Goal: Transaction & Acquisition: Purchase product/service

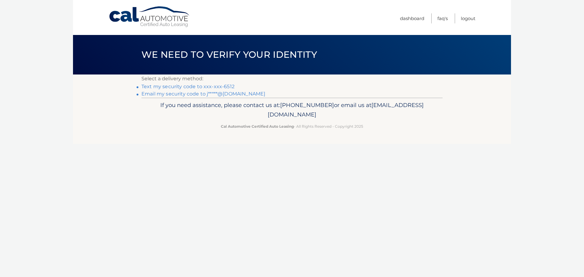
click at [180, 86] on link "Text my security code to xxx-xxx-6512" at bounding box center [188, 87] width 93 height 6
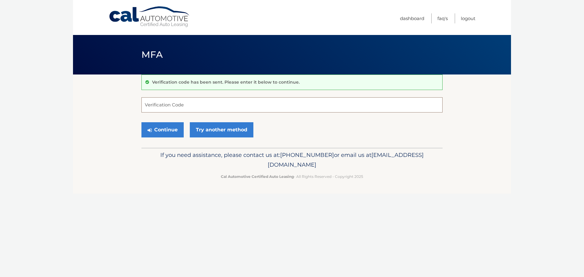
click at [182, 104] on input "Verification Code" at bounding box center [292, 104] width 301 height 15
click at [173, 107] on input "Verification Code" at bounding box center [292, 104] width 301 height 15
type input "342790"
click at [166, 128] on button "Continue" at bounding box center [163, 129] width 42 height 15
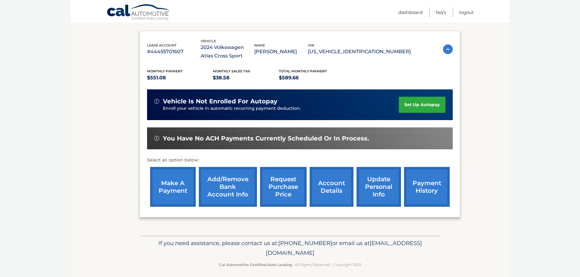
scroll to position [99, 0]
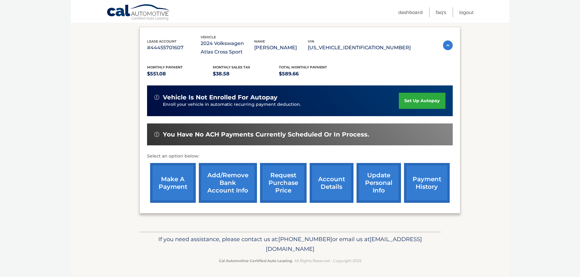
click at [173, 184] on link "make a payment" at bounding box center [173, 183] width 46 height 40
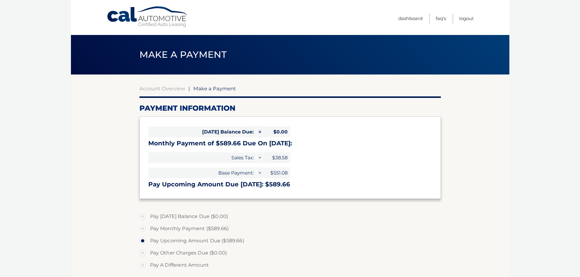
select select "YjBlMmI5ZTAtNzNiNy00NmQ3LTkyYWMtMTk1MjViMzU2NDRk"
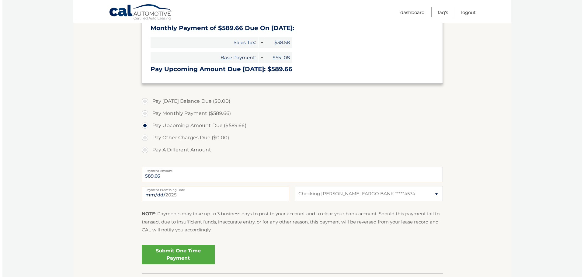
scroll to position [122, 0]
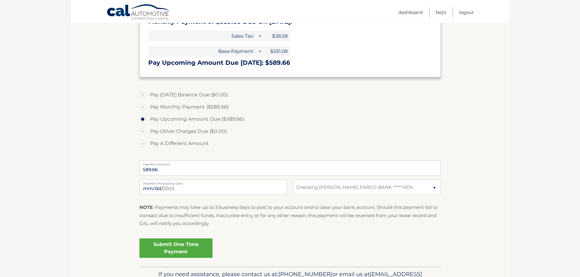
click at [166, 239] on link "Submit One Time Payment" at bounding box center [175, 248] width 73 height 19
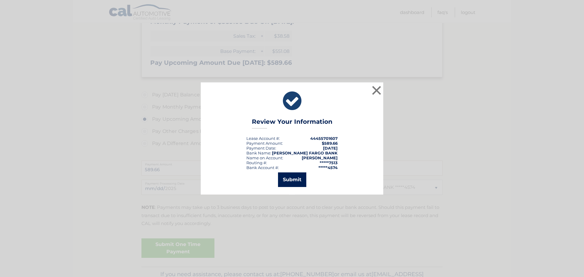
click at [301, 181] on button "Submit" at bounding box center [292, 180] width 28 height 15
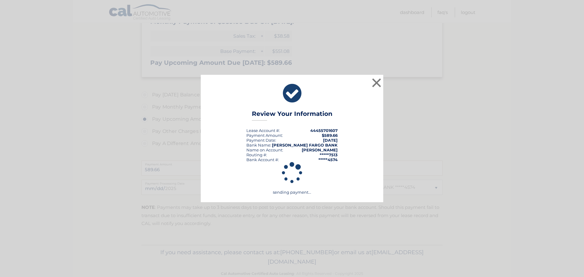
scroll to position [113, 0]
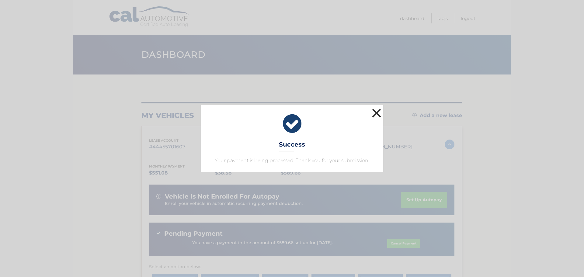
click at [376, 117] on button "×" at bounding box center [377, 113] width 12 height 12
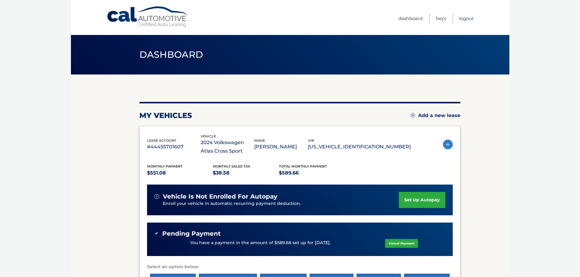
click at [469, 16] on link "Logout" at bounding box center [466, 18] width 15 height 10
